Goal: Information Seeking & Learning: Learn about a topic

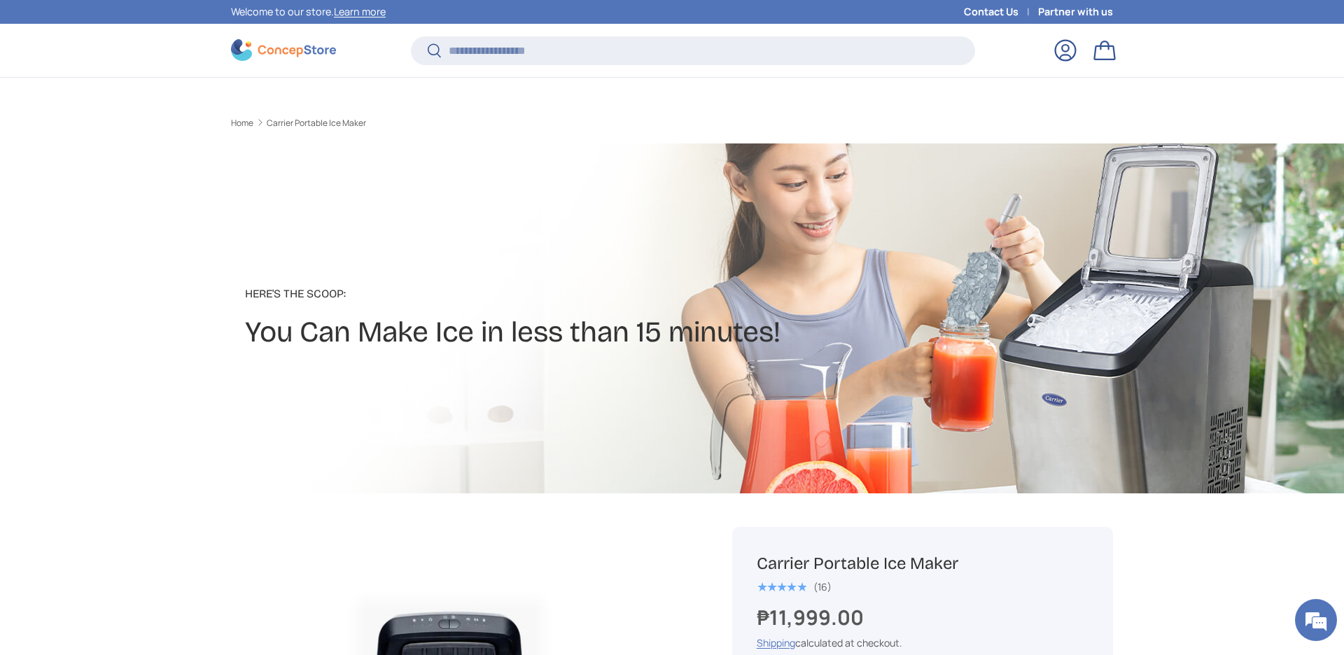
scroll to position [487, 0]
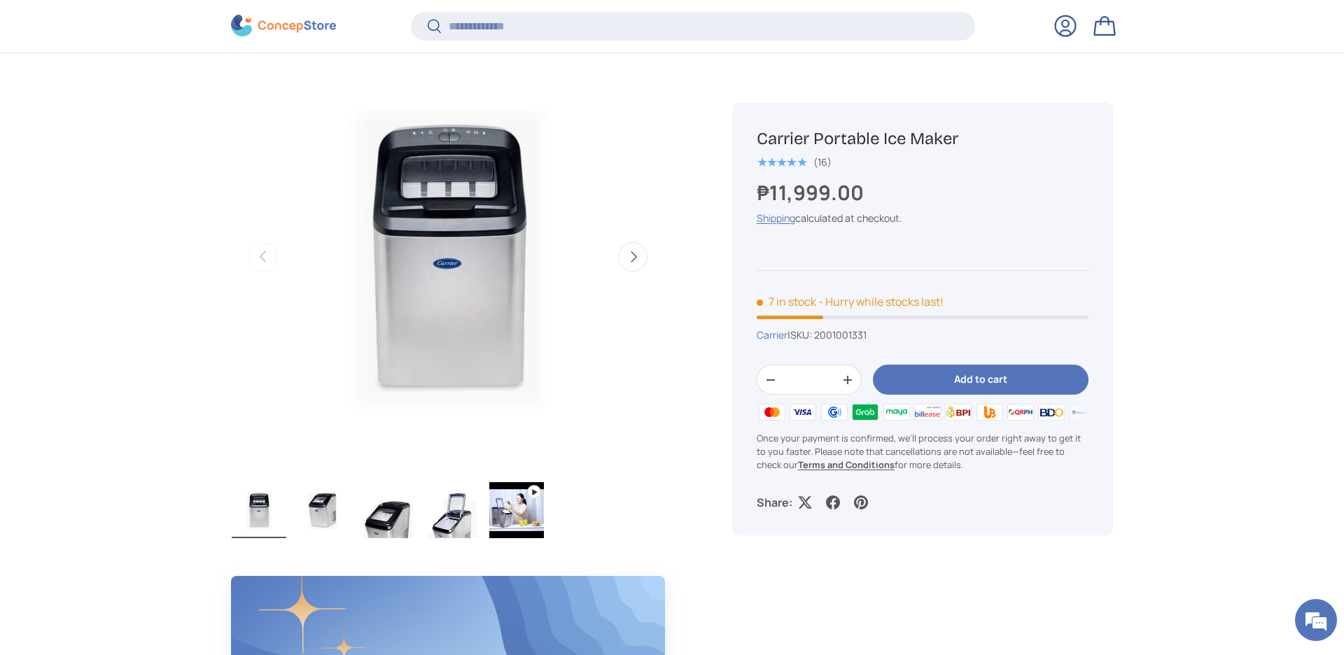
click at [474, 506] on img "Gallery Viewer" at bounding box center [452, 510] width 55 height 56
click at [519, 506] on img "Gallery Viewer" at bounding box center [516, 510] width 55 height 56
click at [538, 487] on img "Gallery Viewer" at bounding box center [516, 510] width 55 height 56
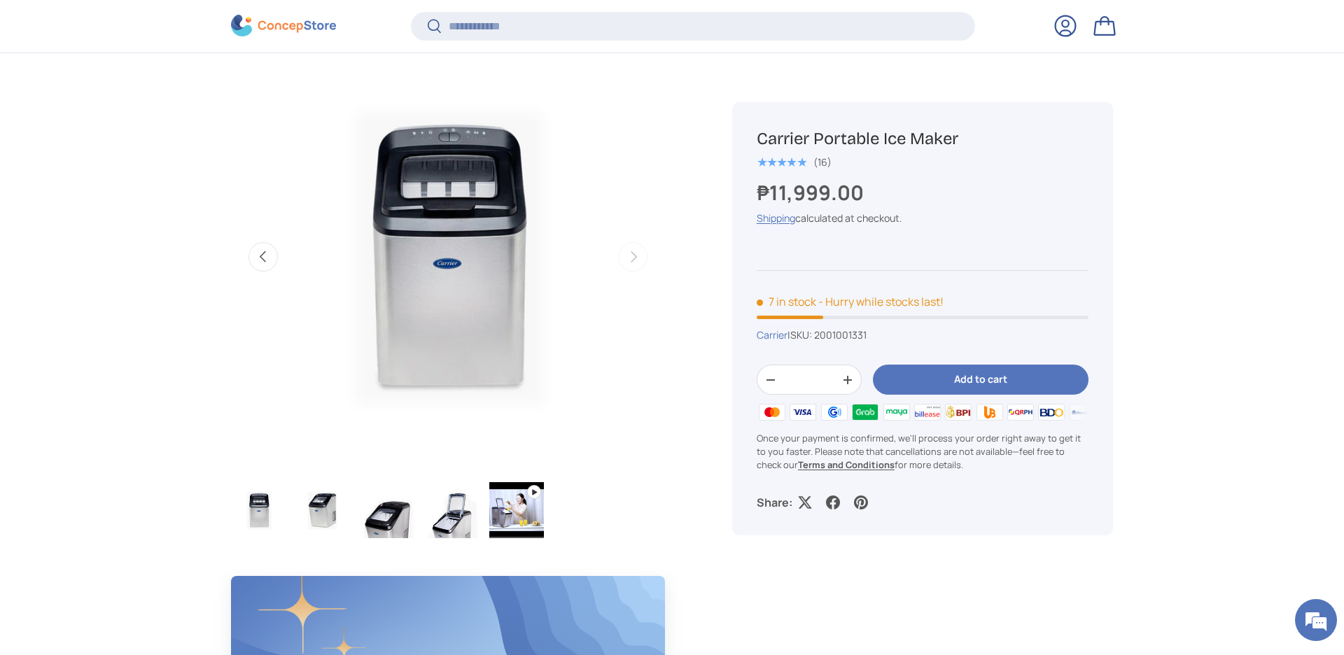
click at [538, 487] on img "Gallery Viewer" at bounding box center [516, 510] width 55 height 56
click at [520, 509] on img "Gallery Viewer" at bounding box center [516, 510] width 55 height 56
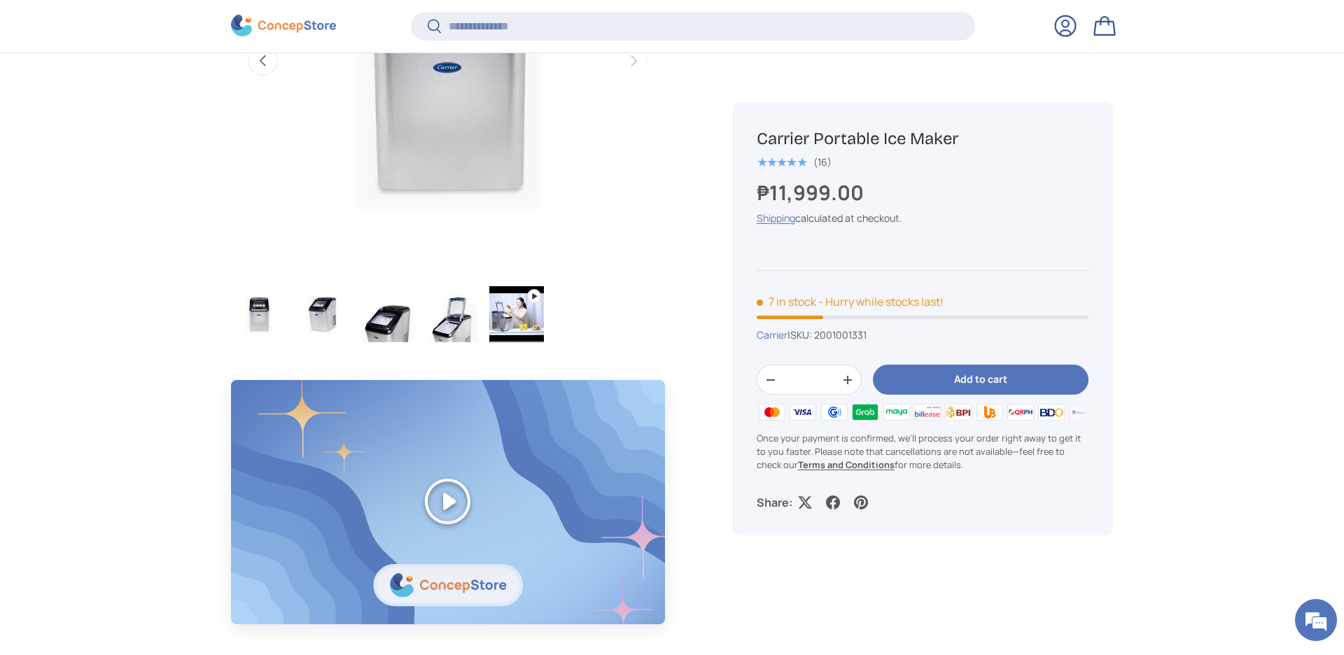
scroll to position [0, 0]
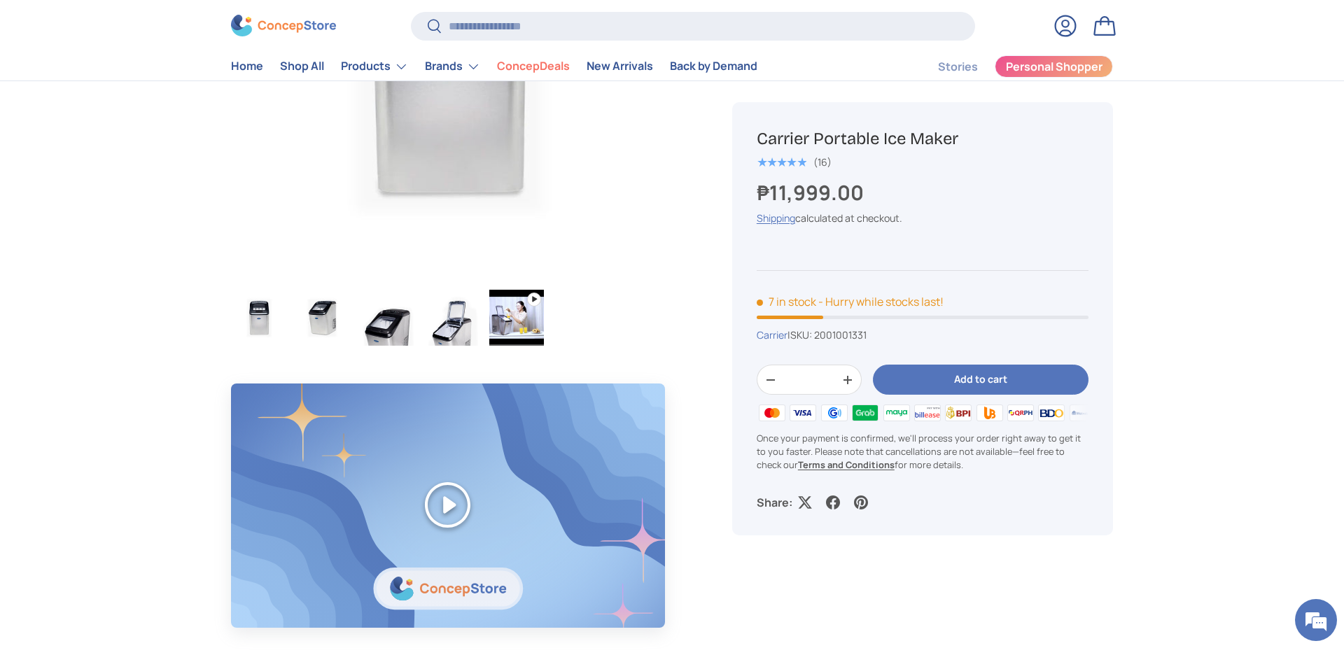
click at [536, 346] on img "Gallery Viewer" at bounding box center [516, 318] width 55 height 56
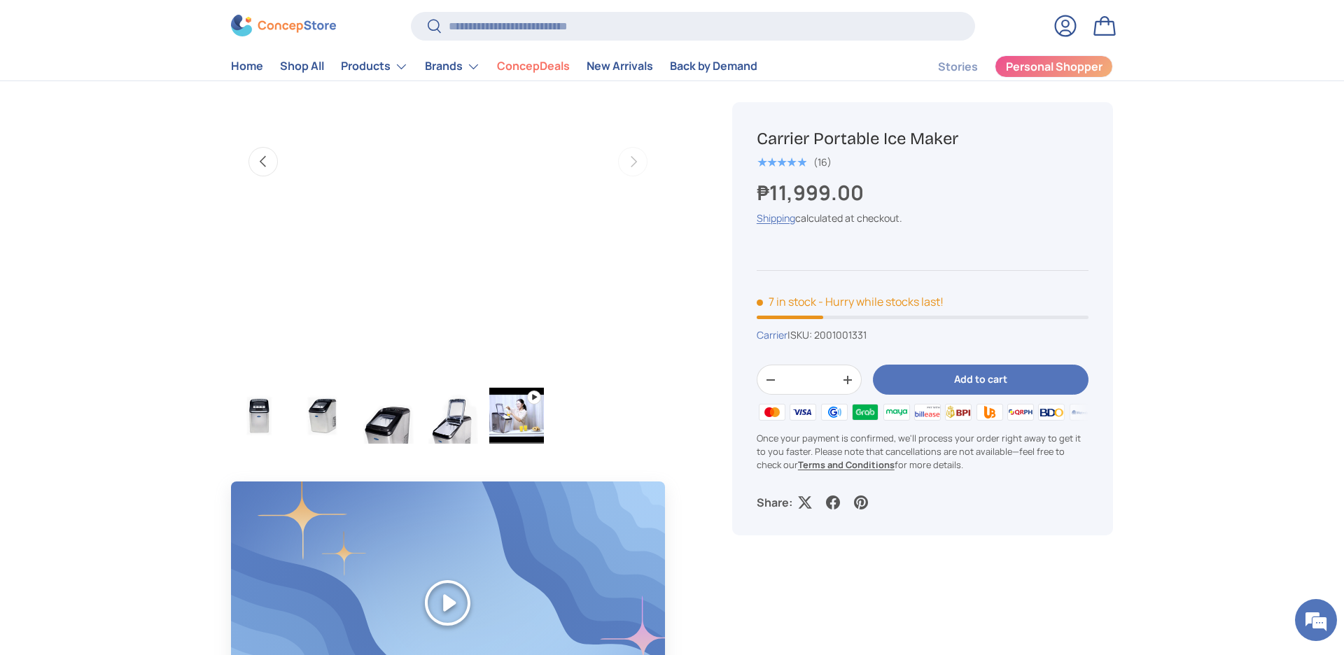
scroll to position [490, 0]
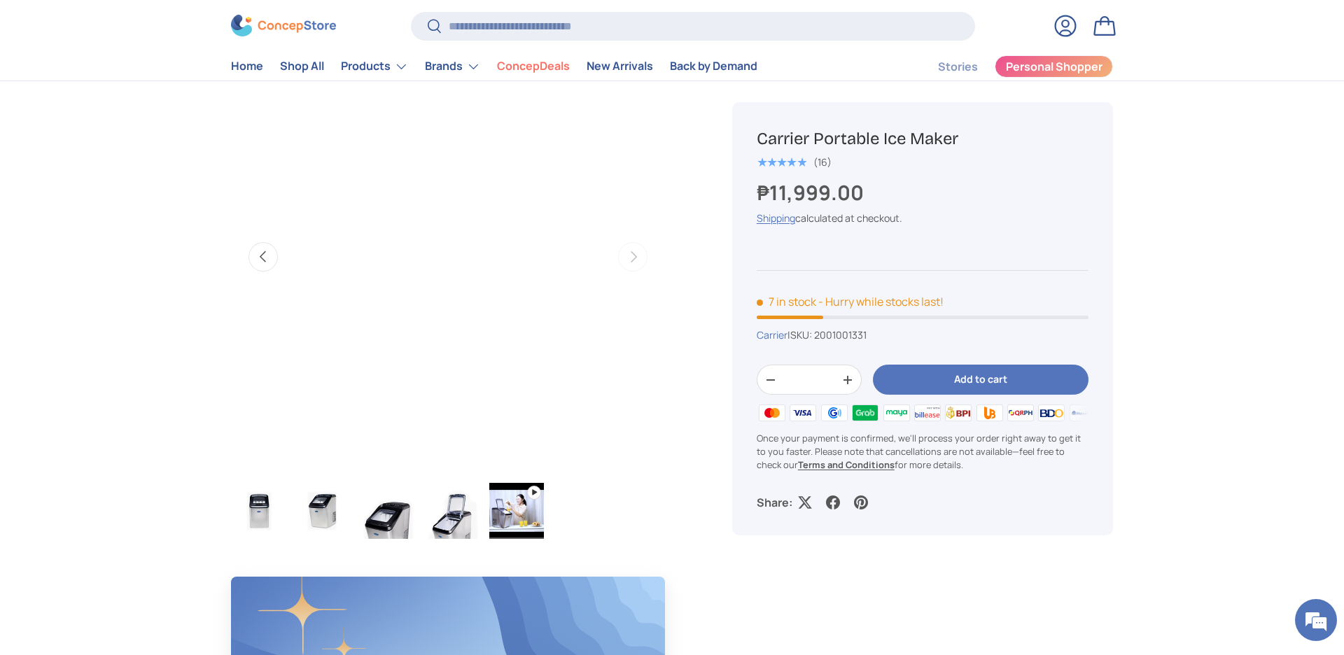
click at [453, 515] on img "Gallery Viewer" at bounding box center [452, 511] width 55 height 56
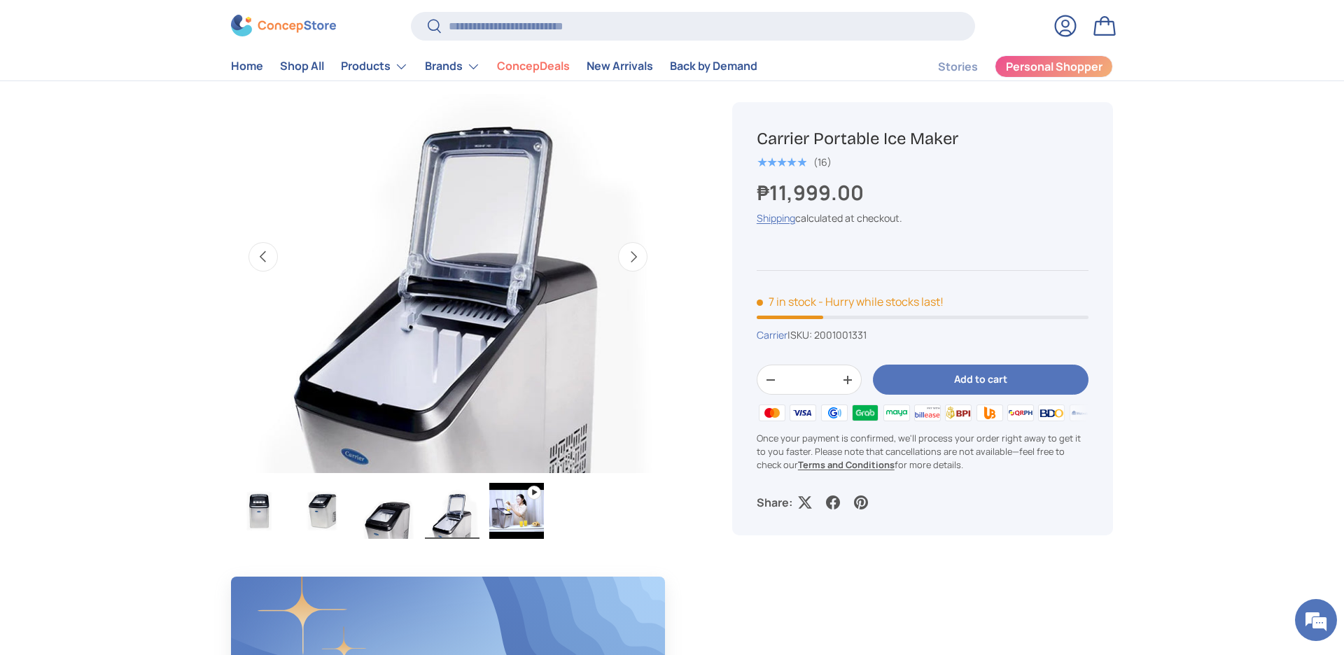
click at [507, 515] on img "Gallery Viewer" at bounding box center [516, 511] width 55 height 56
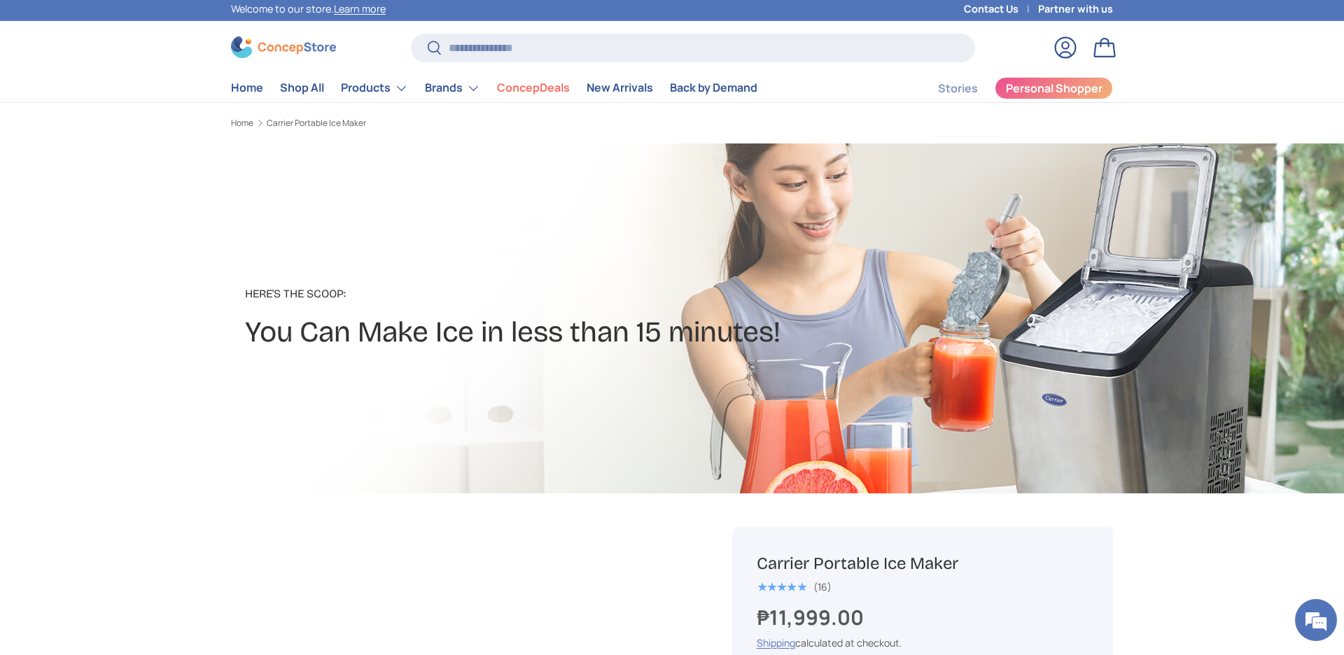
scroll to position [0, 0]
